Goal: Information Seeking & Learning: Learn about a topic

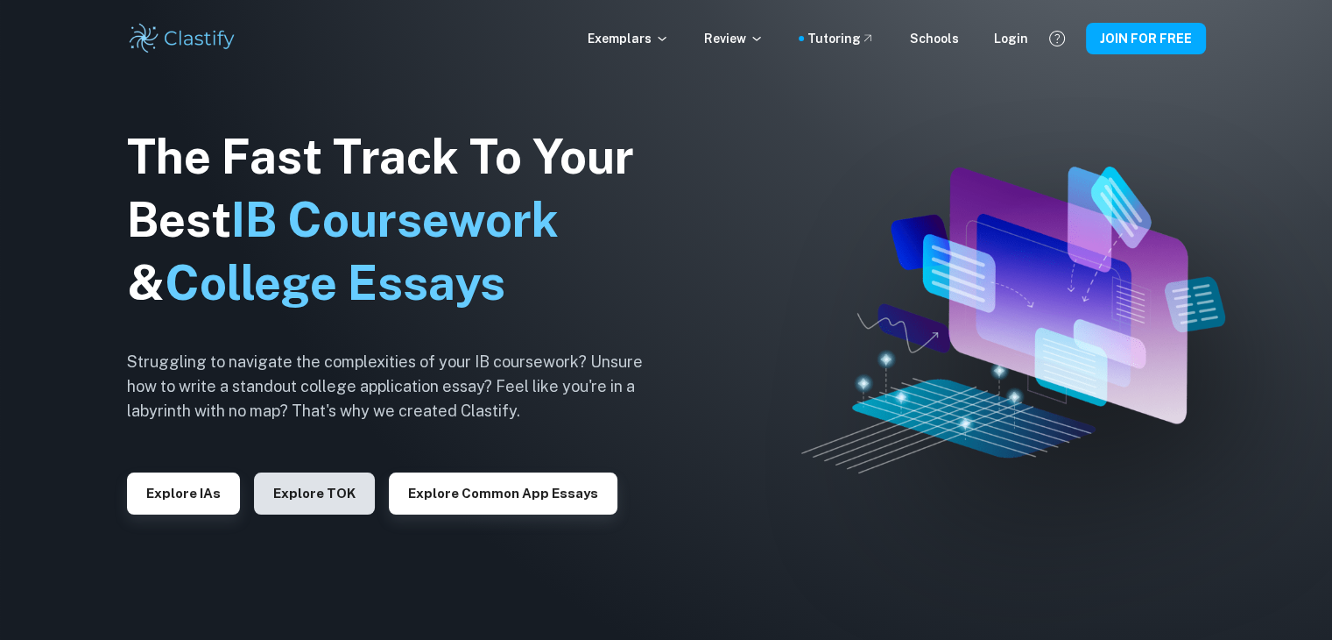
click at [275, 507] on button "Explore TOK" at bounding box center [314, 493] width 121 height 42
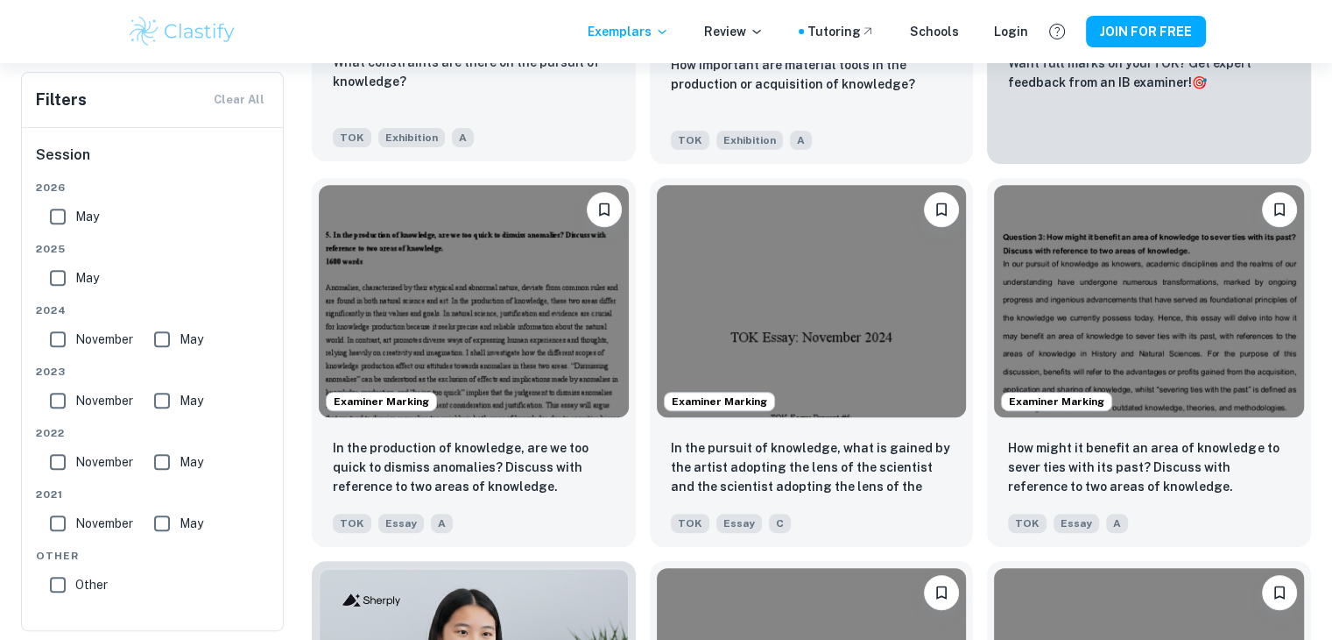
scroll to position [668, 0]
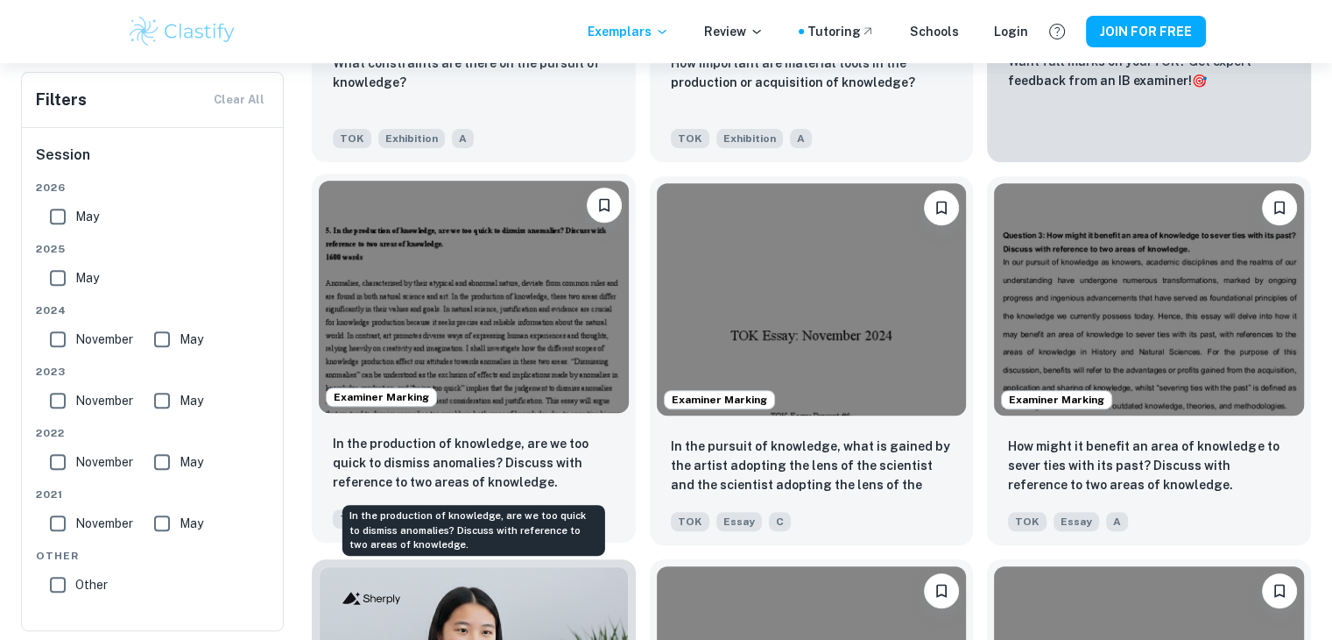
click at [505, 449] on p "In the production of knowledge, are we too quick to dismiss anomalies? Discuss …" at bounding box center [474, 463] width 282 height 58
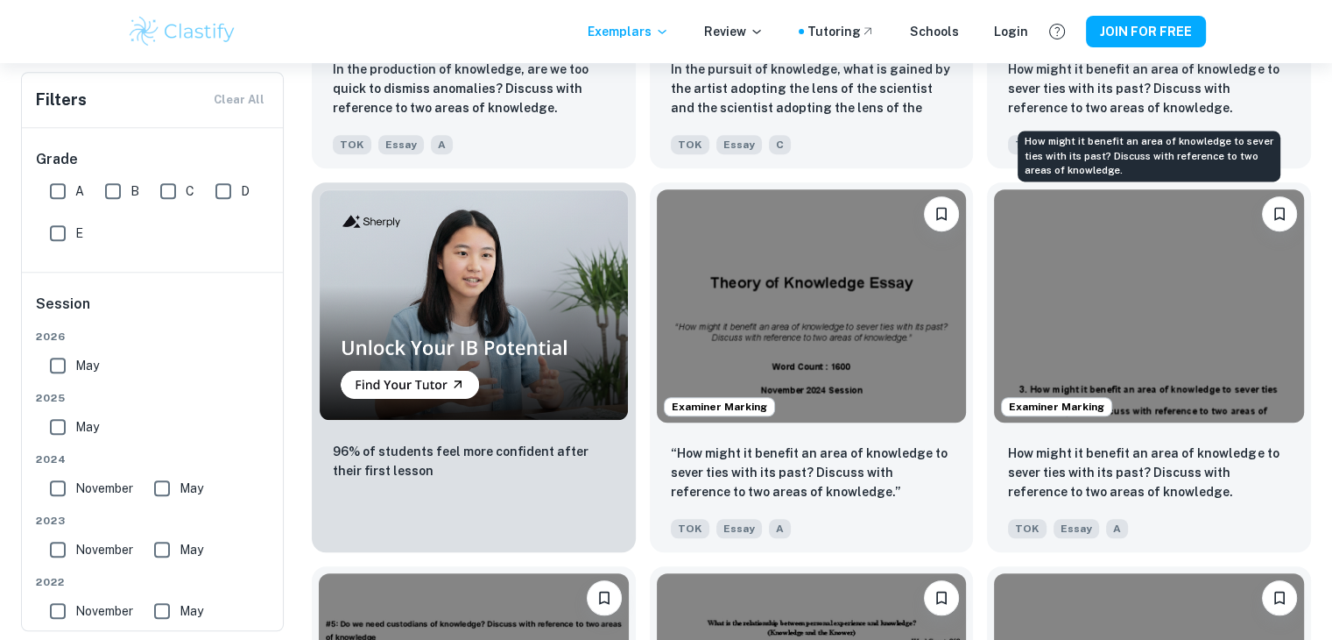
scroll to position [1043, 0]
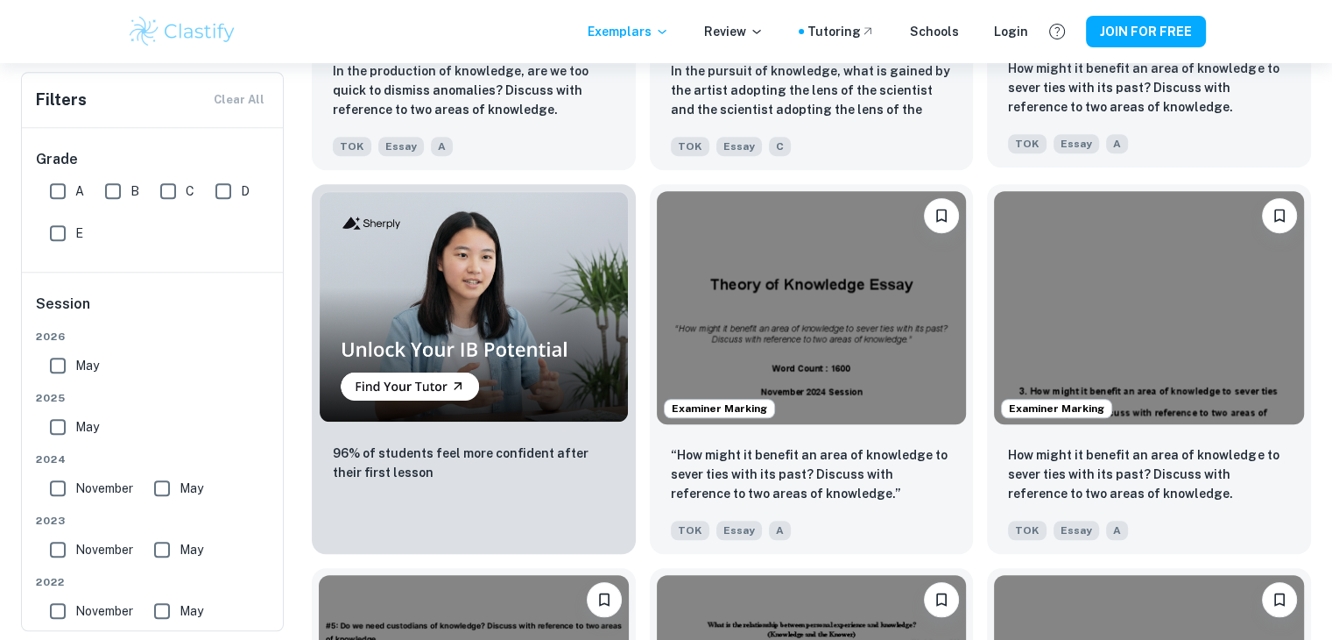
click at [1215, 136] on div "TOK Essay A" at bounding box center [1142, 139] width 282 height 28
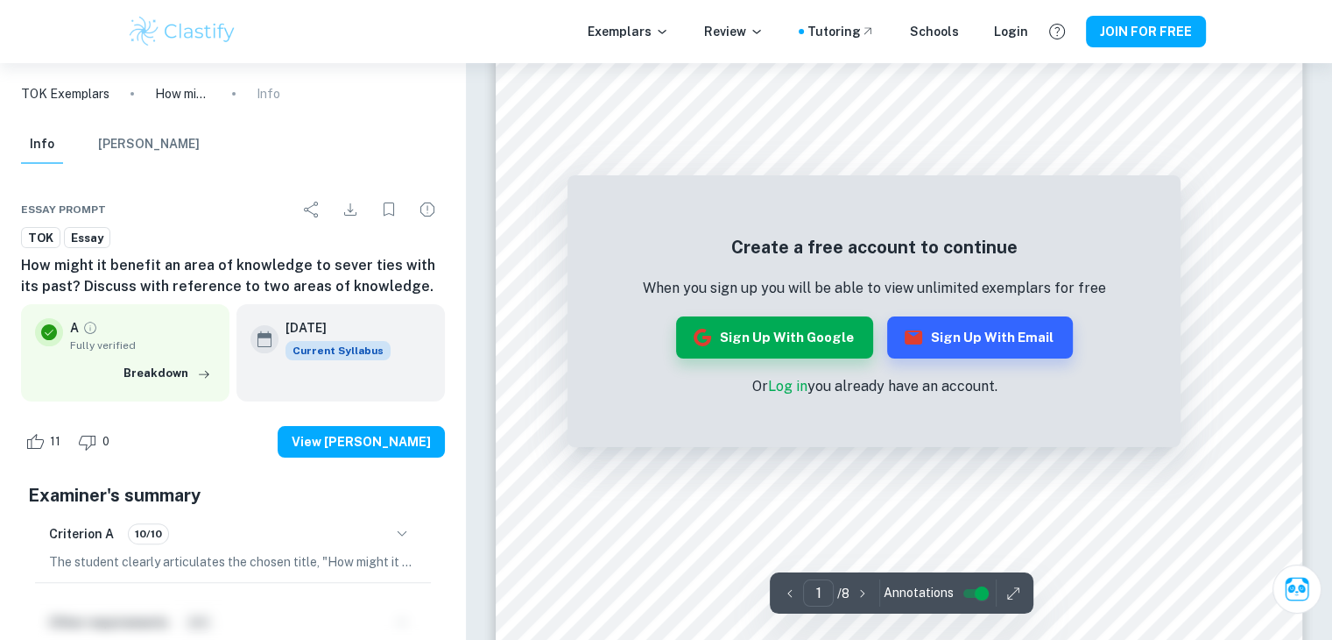
scroll to position [370, 0]
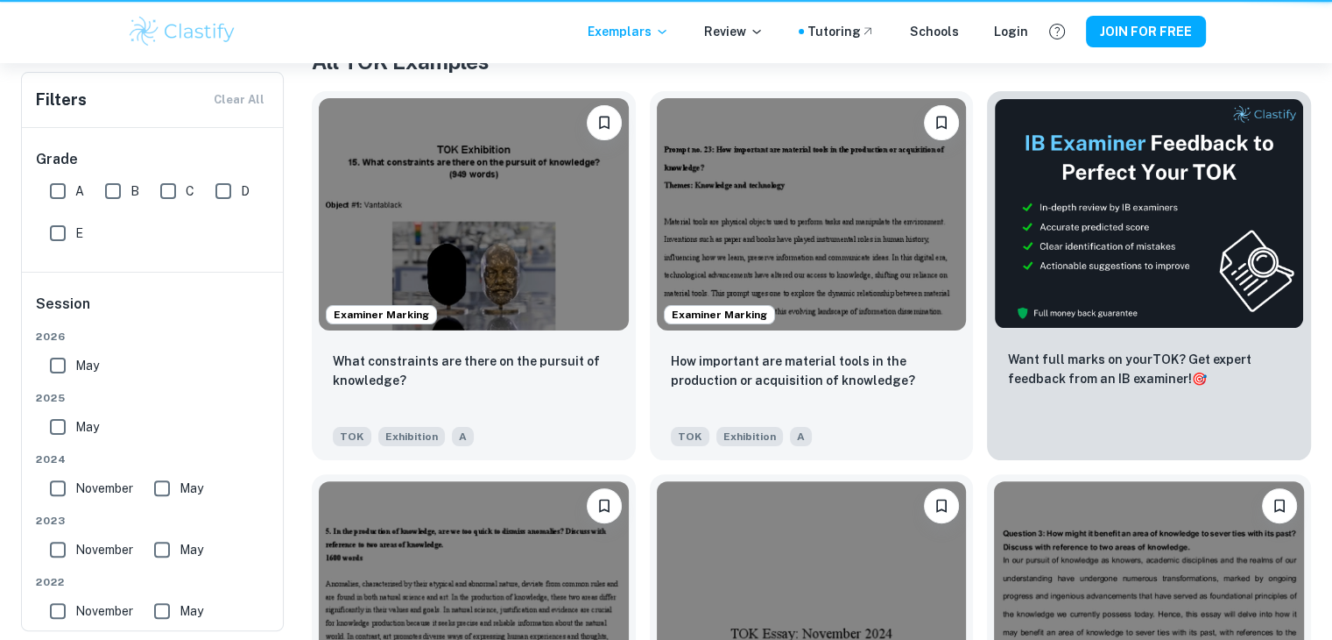
scroll to position [1043, 0]
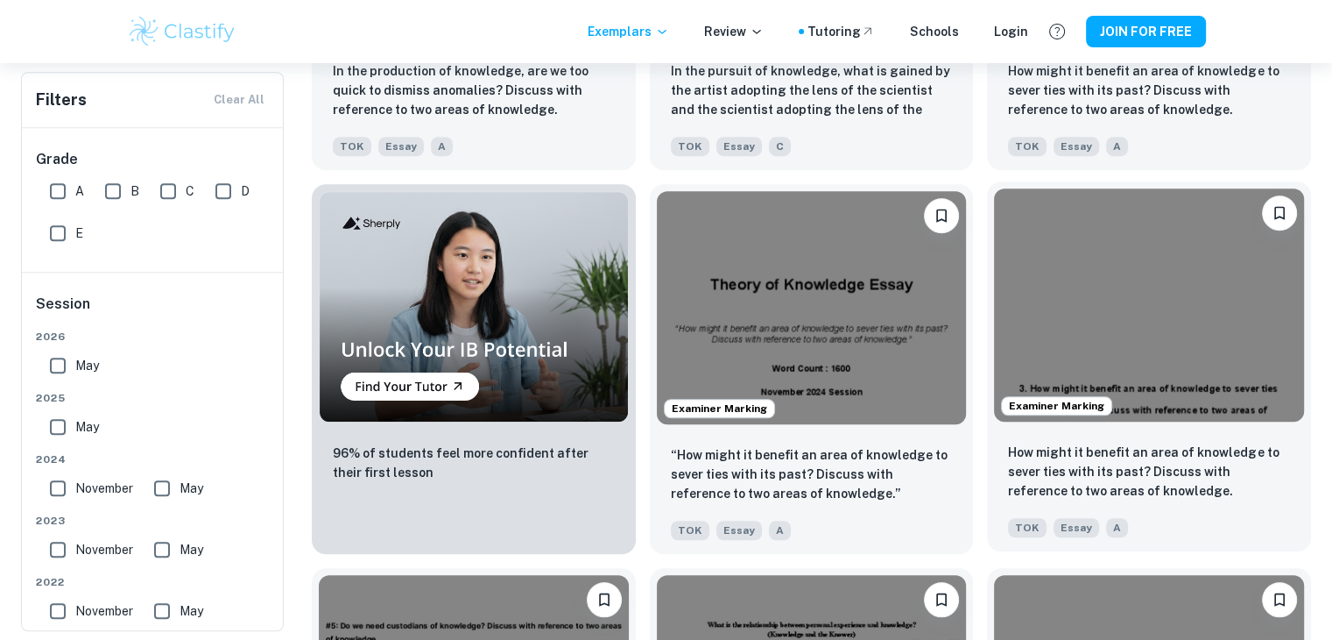
click at [1079, 420] on img at bounding box center [1149, 304] width 310 height 232
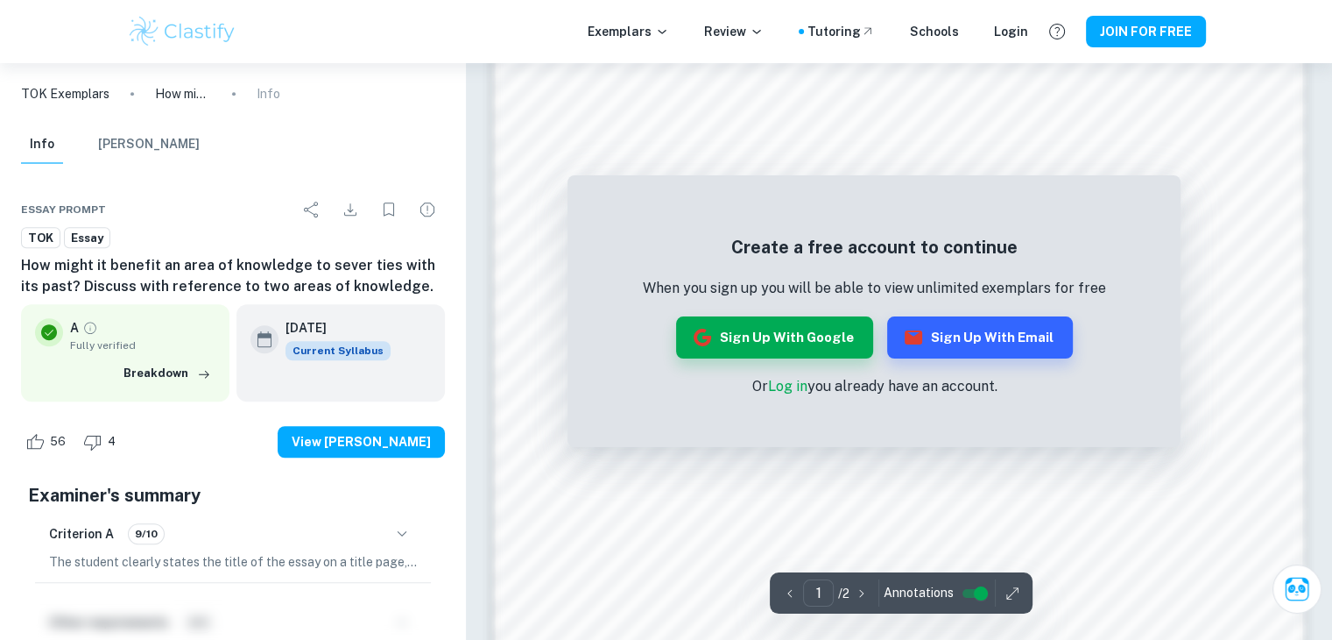
scroll to position [1262, 0]
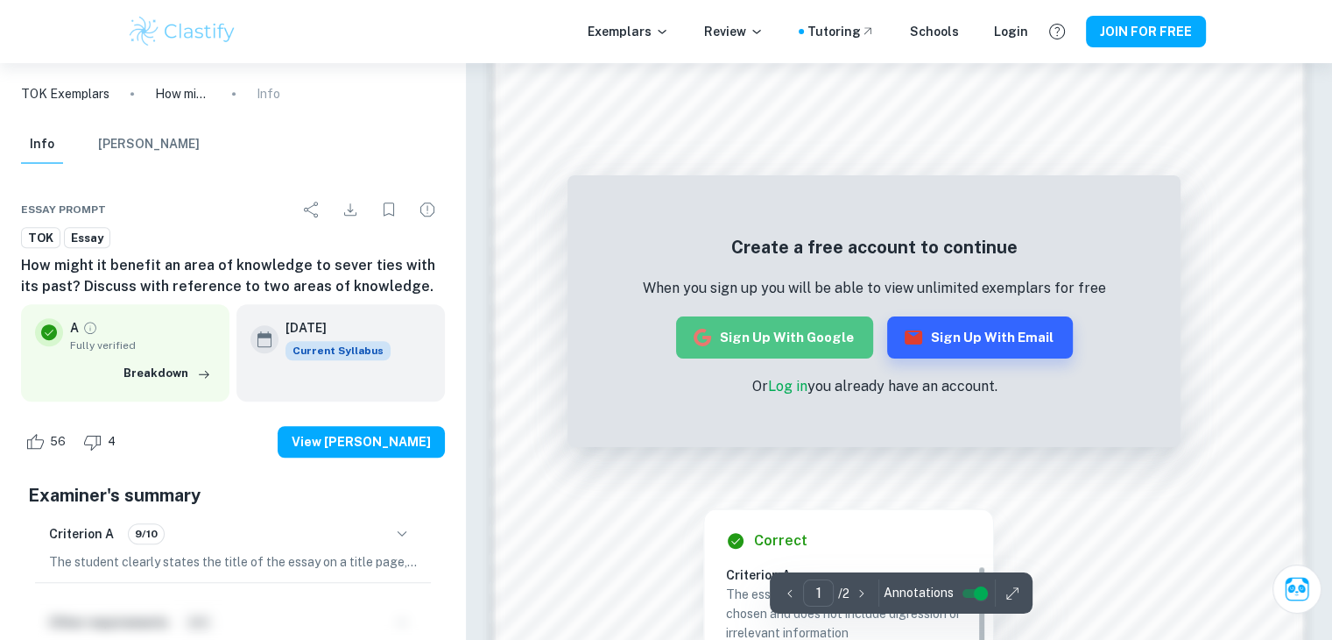
click at [802, 333] on button "Sign up with Google" at bounding box center [774, 337] width 197 height 42
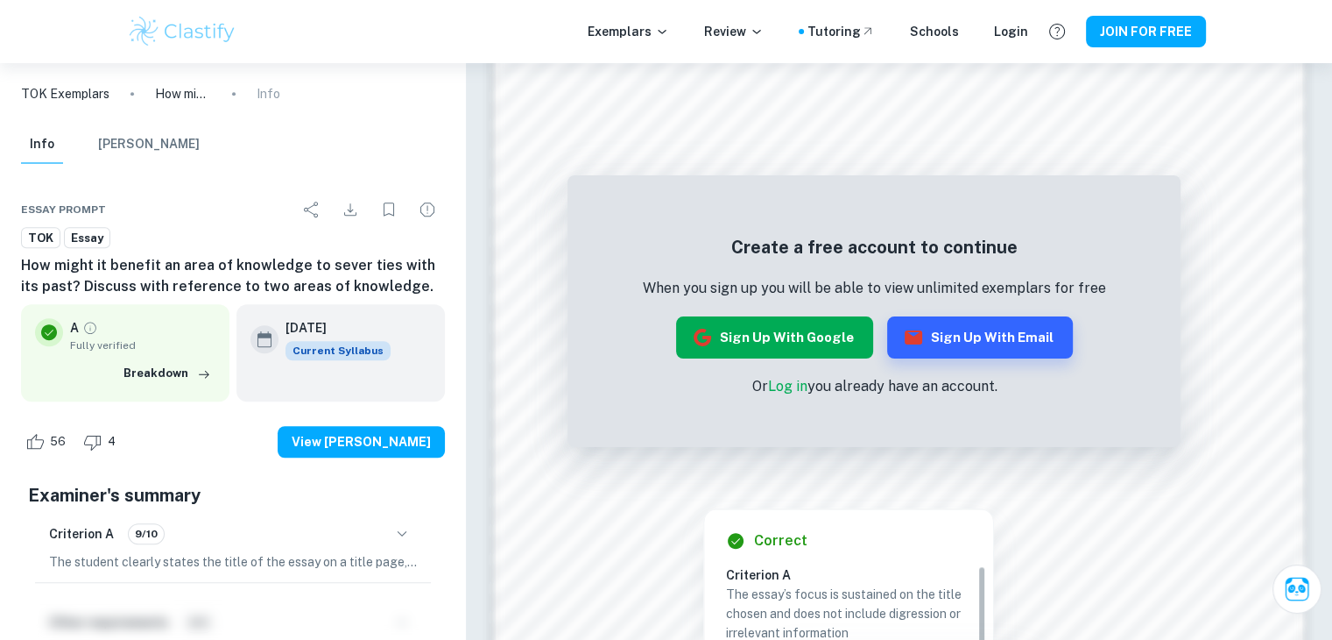
click at [802, 333] on button "Sign up with Google" at bounding box center [774, 337] width 197 height 42
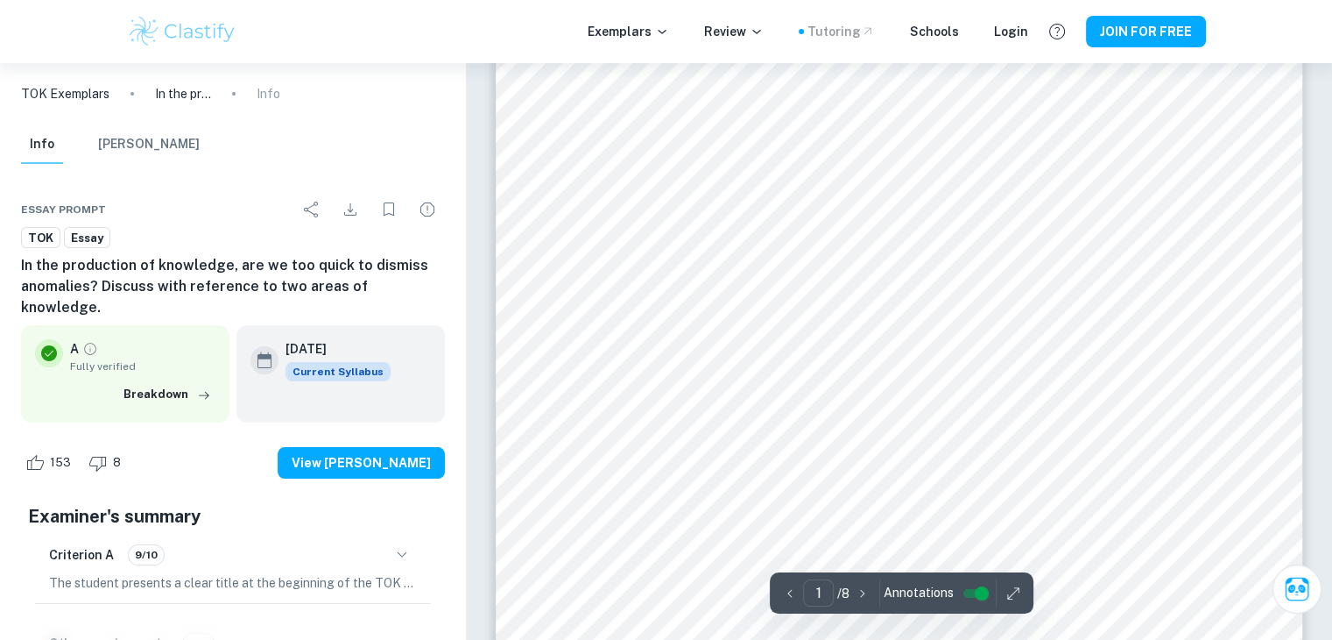
scroll to position [115, 0]
